Goal: Task Accomplishment & Management: Manage account settings

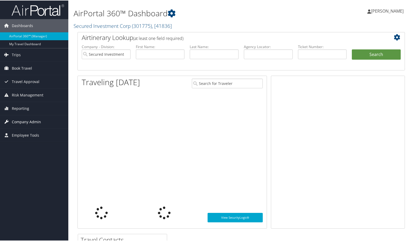
click at [29, 119] on span "Company Admin" at bounding box center [26, 121] width 29 height 13
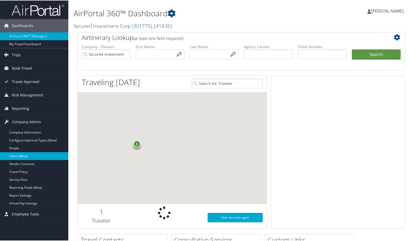
type input "mrudd@securedinvestmentcorp.com"
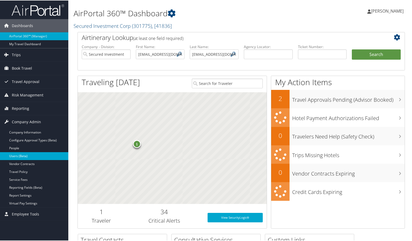
click at [24, 157] on link "Users (Beta)" at bounding box center [34, 155] width 68 height 8
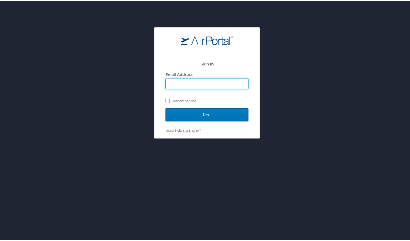
type input "[EMAIL_ADDRESS][DOMAIN_NAME]"
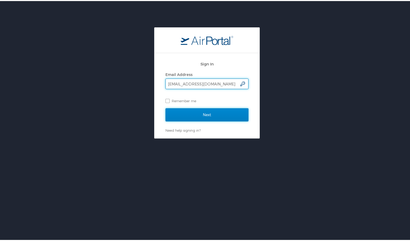
click at [198, 107] on input "Next" at bounding box center [206, 113] width 83 height 13
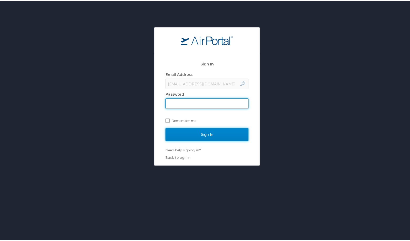
click at [213, 133] on input "Sign In" at bounding box center [206, 133] width 83 height 13
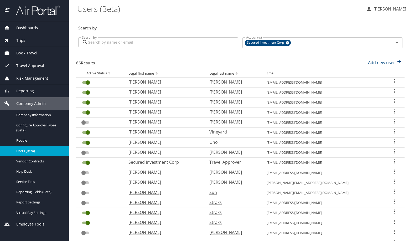
click at [146, 46] on input "Search by" at bounding box center [163, 42] width 150 height 10
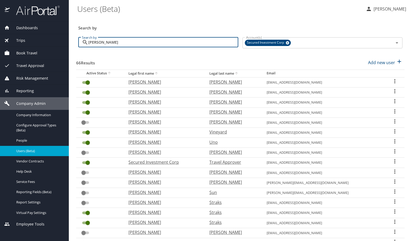
type input "james"
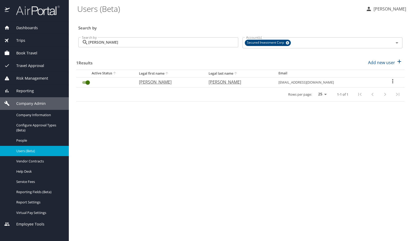
click at [392, 83] on icon "User Search Table" at bounding box center [392, 81] width 6 height 6
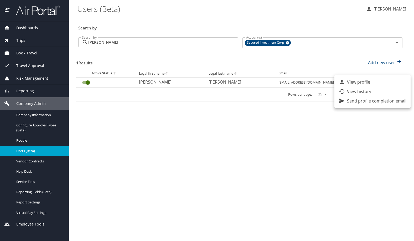
click at [380, 102] on p "Send profile completion email" at bounding box center [376, 101] width 59 height 6
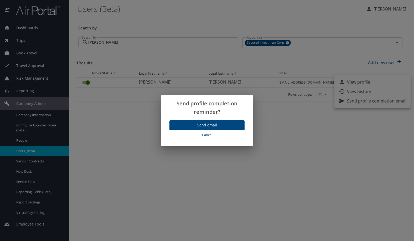
click at [222, 126] on span "Send email" at bounding box center [207, 125] width 67 height 7
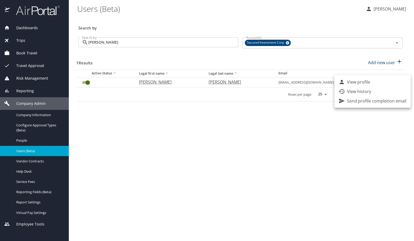
click at [334, 57] on div at bounding box center [207, 120] width 414 height 241
